Goal: Task Accomplishment & Management: Manage account settings

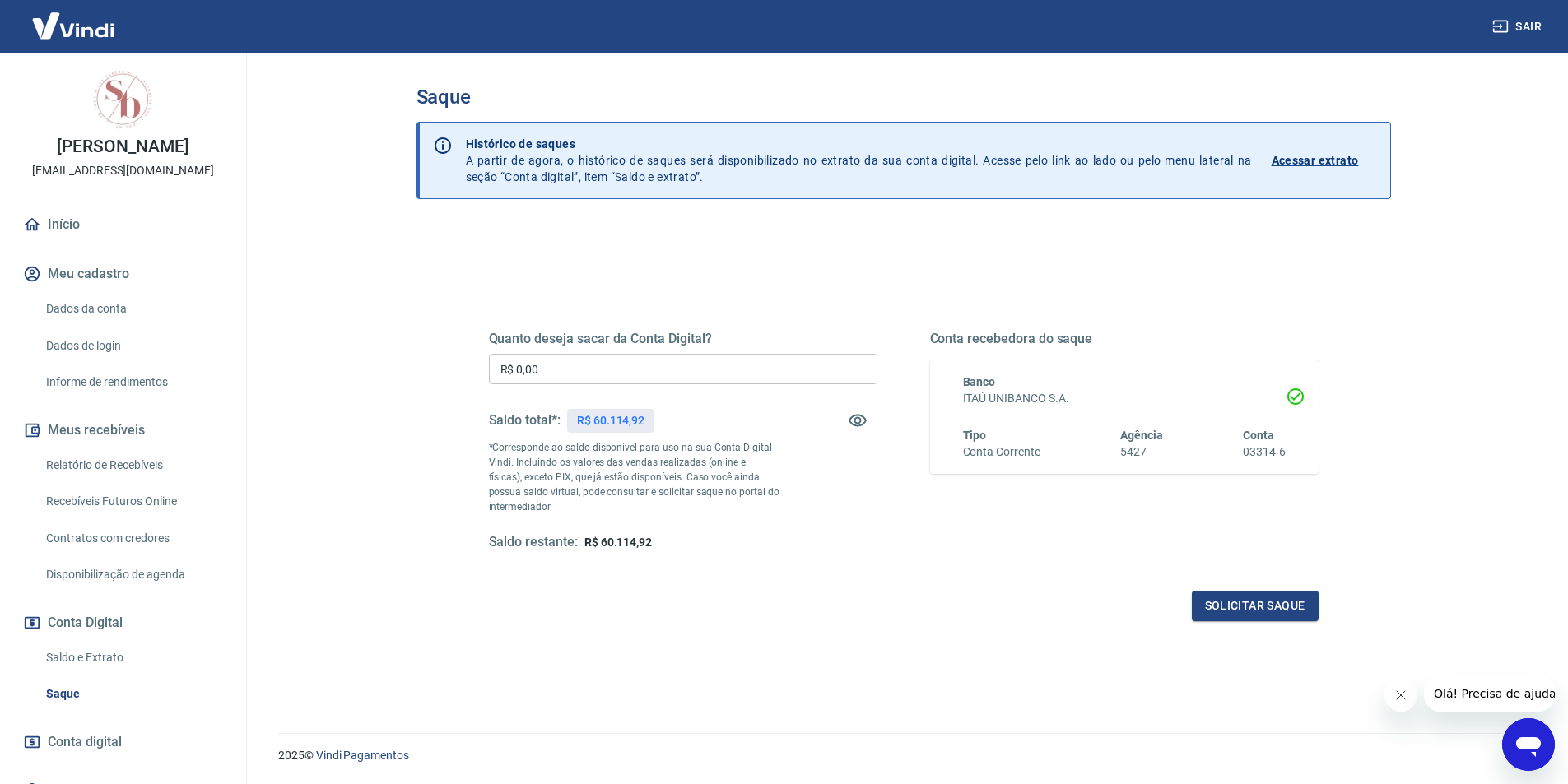
click at [631, 363] on input "R$ 0,00" at bounding box center [682, 369] width 388 height 30
type input "R$ 4.914,92"
click at [1255, 603] on button "Solicitar saque" at bounding box center [1254, 606] width 127 height 30
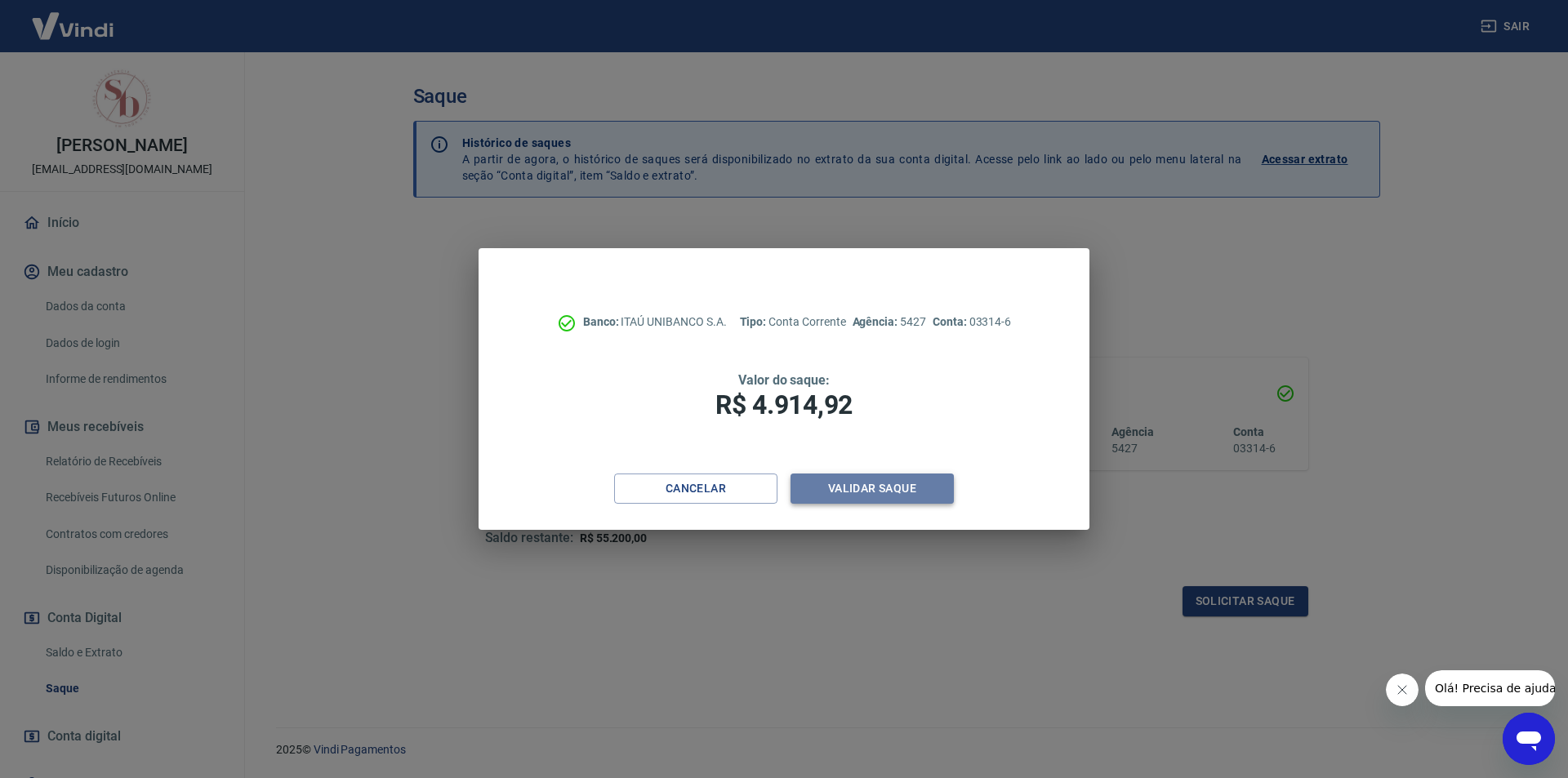
click at [898, 485] on button "Validar saque" at bounding box center [872, 488] width 163 height 30
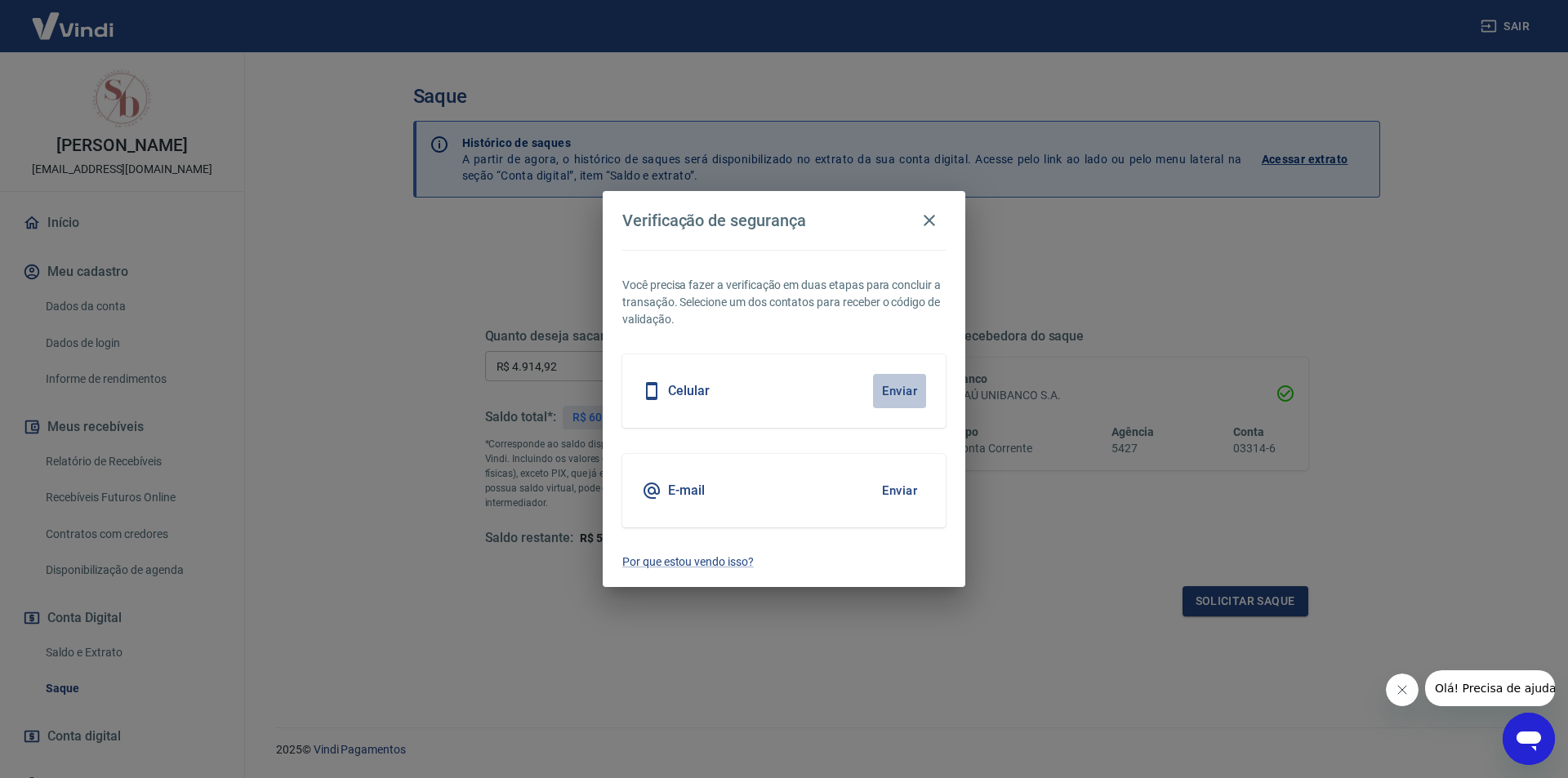
click at [901, 393] on button "Enviar" at bounding box center [899, 390] width 53 height 34
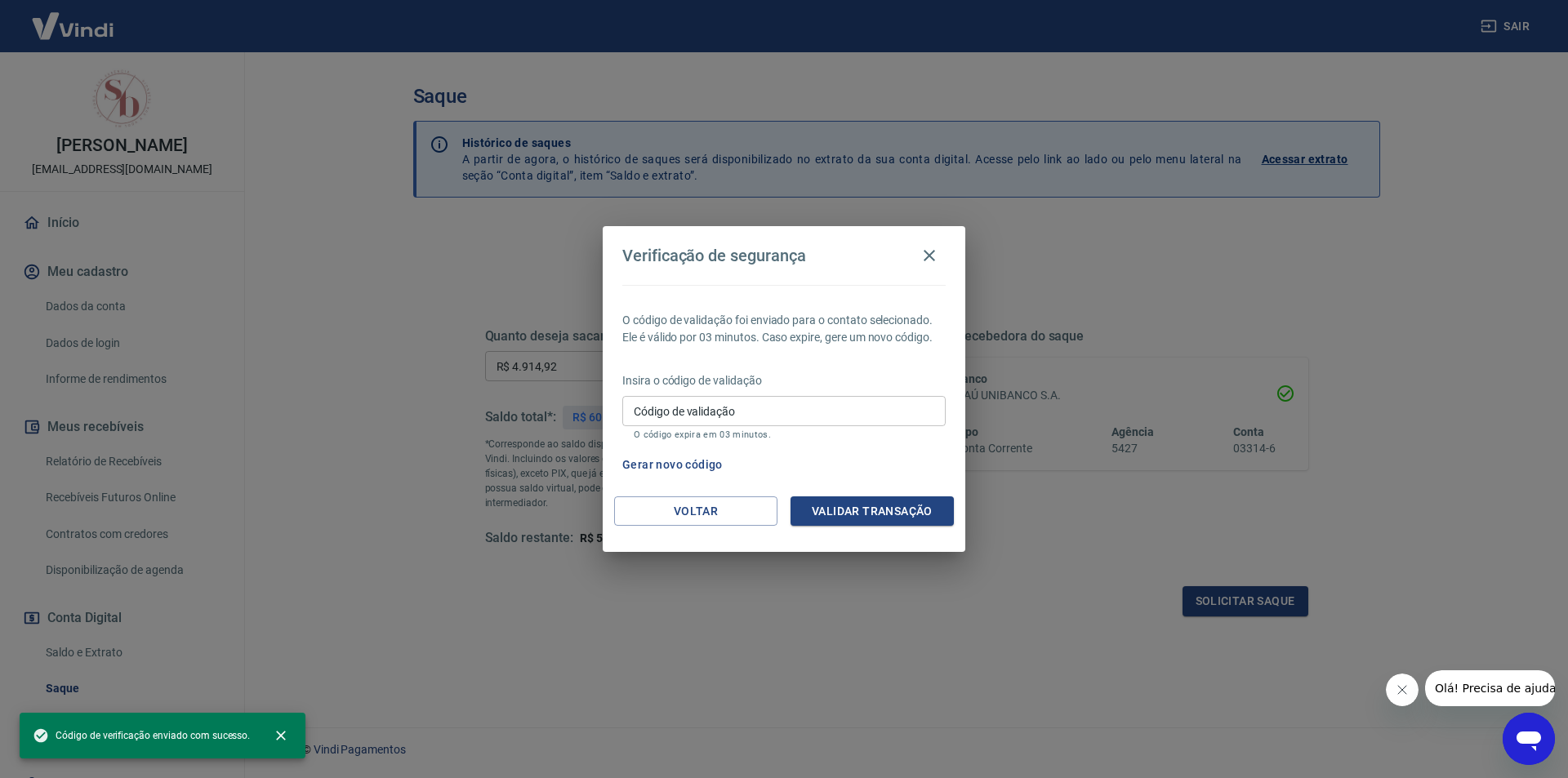
click at [805, 435] on p "O código expira em 03 minutos." at bounding box center [784, 434] width 300 height 10
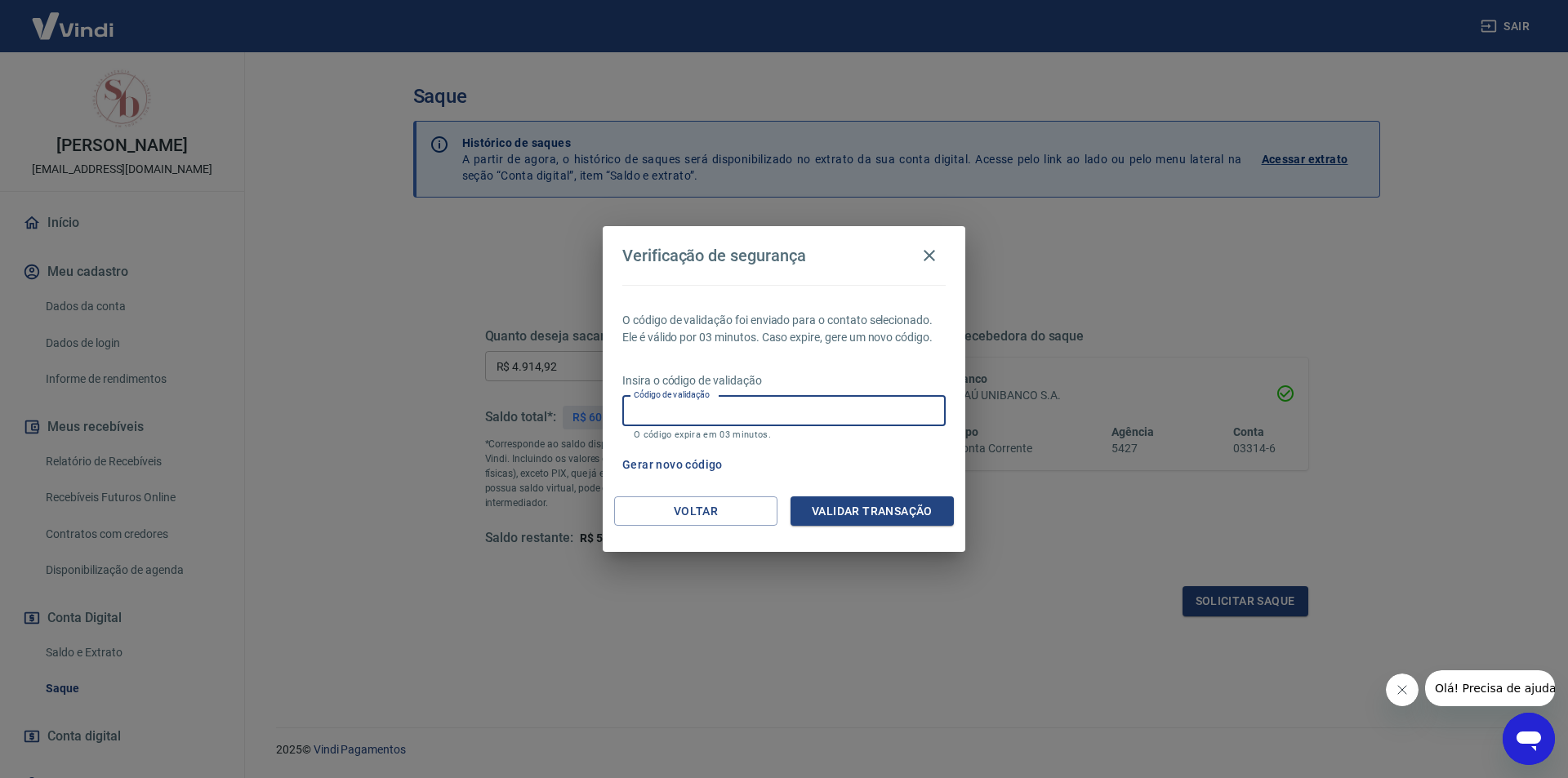
click at [757, 417] on input "Código de validação" at bounding box center [783, 411] width 323 height 30
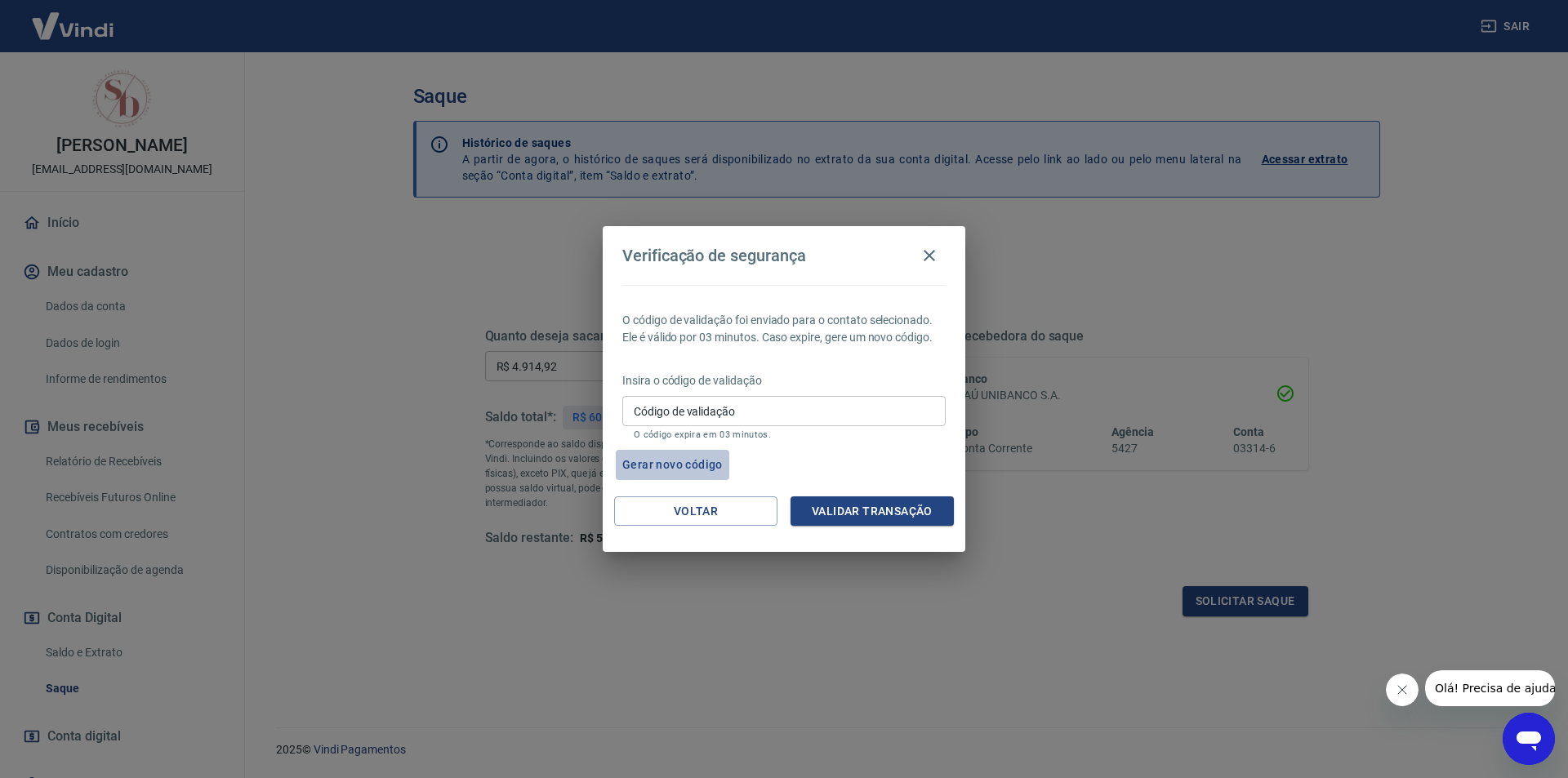
click at [687, 464] on button "Gerar novo código" at bounding box center [672, 465] width 114 height 30
click at [925, 254] on icon "button" at bounding box center [928, 255] width 20 height 20
click at [926, 253] on icon "button" at bounding box center [929, 255] width 11 height 11
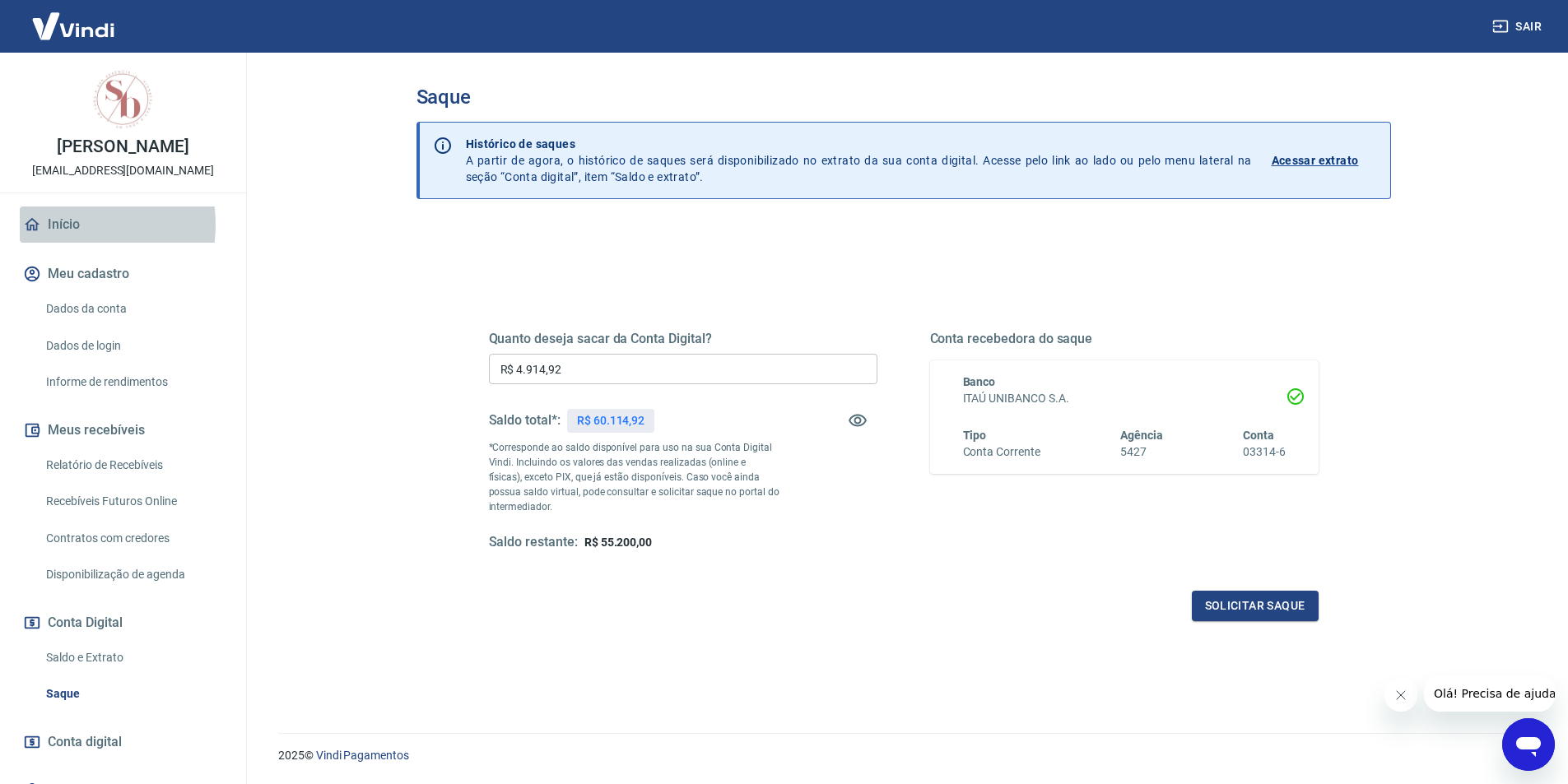
click at [70, 224] on link "Início" at bounding box center [123, 224] width 207 height 37
